Goal: Transaction & Acquisition: Purchase product/service

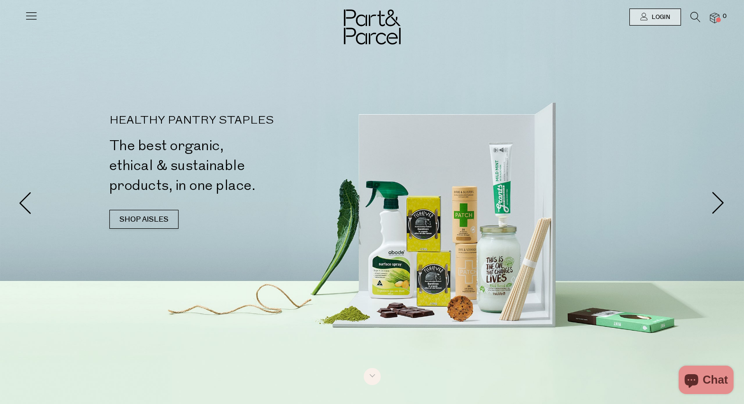
click at [693, 16] on icon at bounding box center [695, 17] width 10 height 10
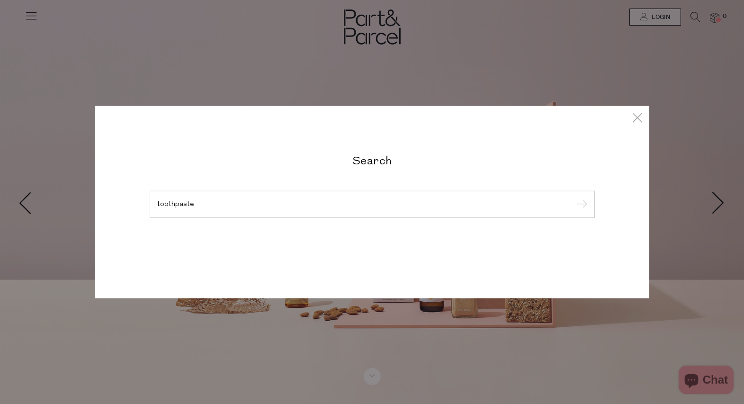
type input "toothpaste"
click at [573, 197] on input "submit" at bounding box center [580, 204] width 14 height 14
